Goal: Task Accomplishment & Management: Manage account settings

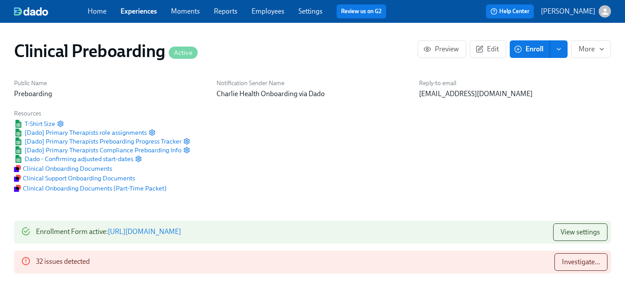
scroll to position [906, 0]
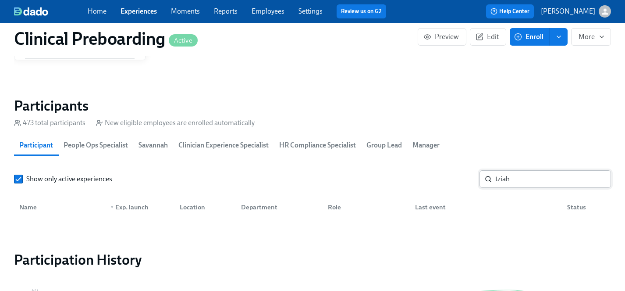
click at [521, 182] on input "tziah" at bounding box center [553, 179] width 116 height 18
drag, startPoint x: 521, startPoint y: 182, endPoint x: 443, endPoint y: 181, distance: 78.1
click at [443, 181] on div "Show only active experiences tziah ​" at bounding box center [312, 179] width 597 height 18
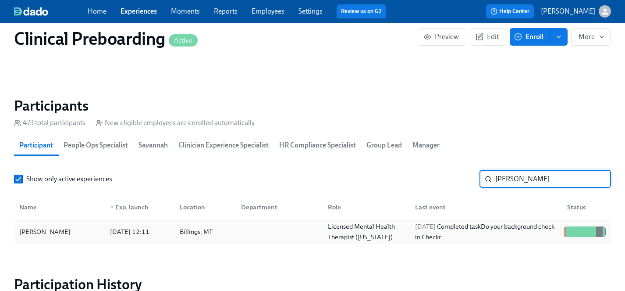
type input "[PERSON_NAME]"
click at [51, 233] on div "[PERSON_NAME]" at bounding box center [45, 231] width 58 height 11
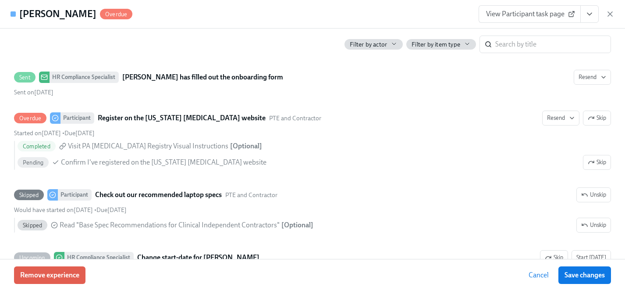
scroll to position [1708, 0]
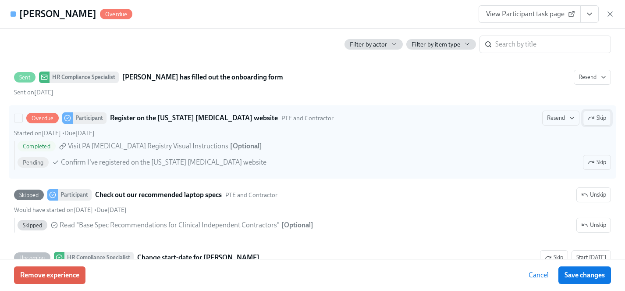
click at [596, 118] on span "Skip" at bounding box center [597, 118] width 18 height 9
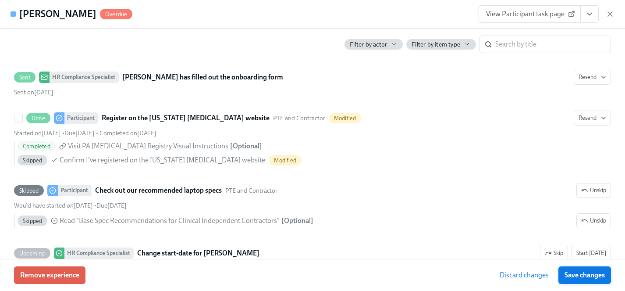
click at [591, 274] on span "Save changes" at bounding box center [585, 275] width 40 height 9
